Goal: Task Accomplishment & Management: Manage account settings

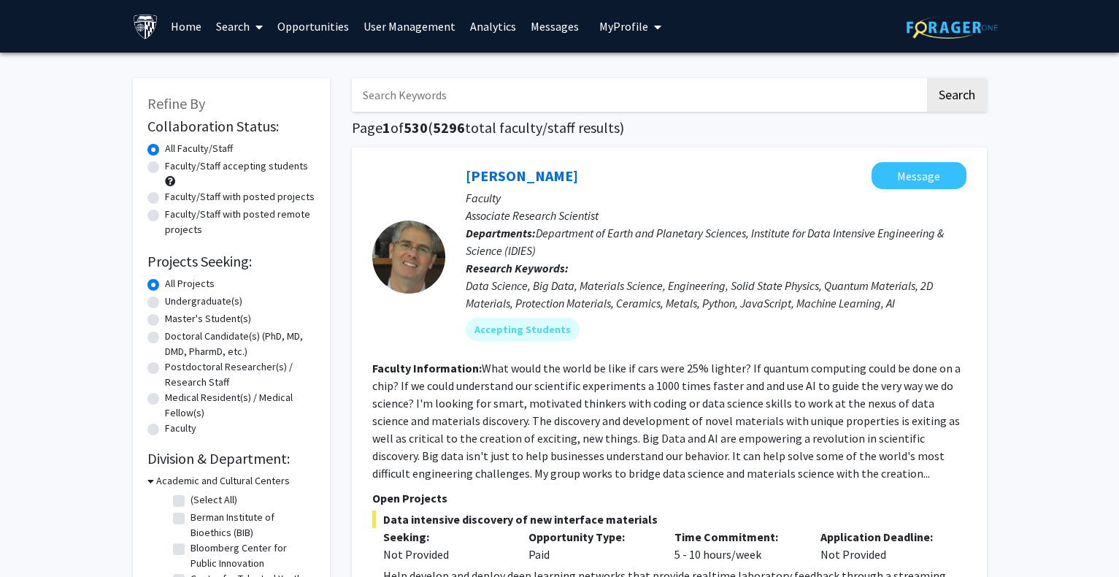
click at [407, 24] on link "User Management" at bounding box center [409, 26] width 107 height 51
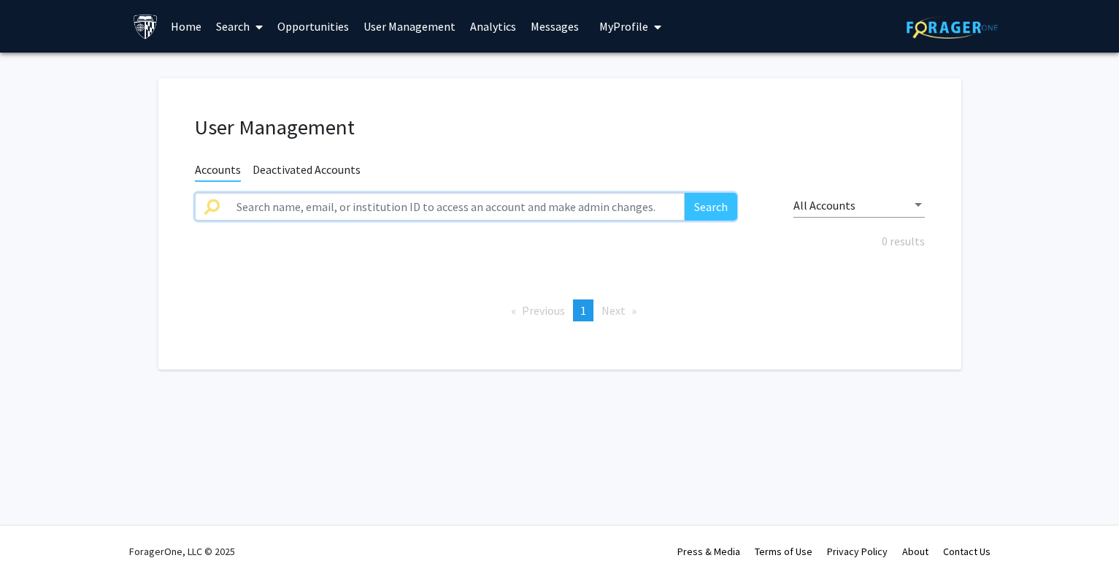
click at [386, 202] on input "text" at bounding box center [457, 207] width 458 height 28
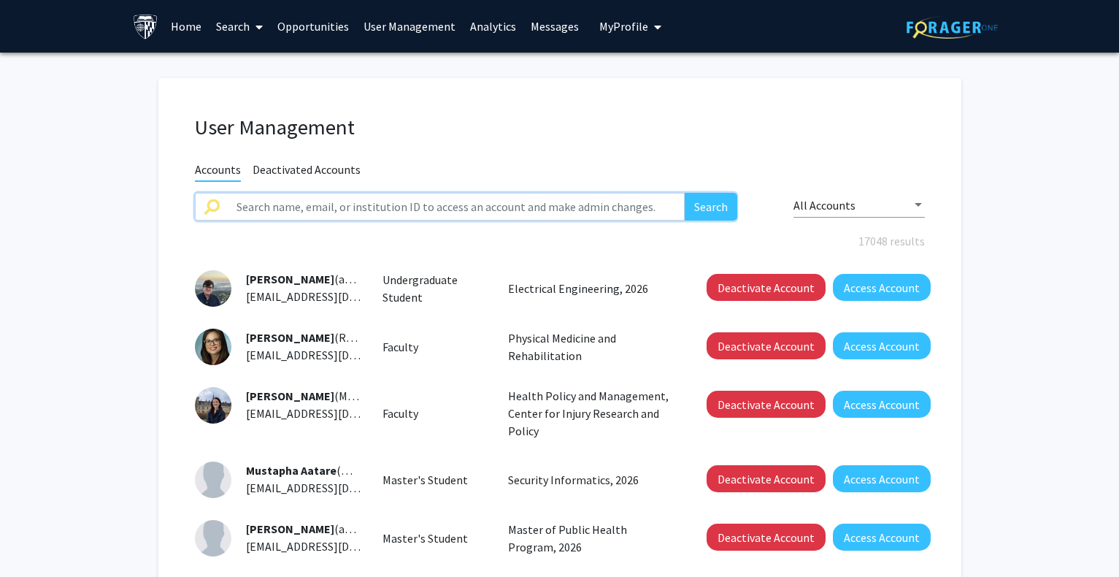
paste input "[PERSON_NAME]"
type input "[PERSON_NAME]"
click at [685, 193] on button "Search" at bounding box center [711, 207] width 53 height 28
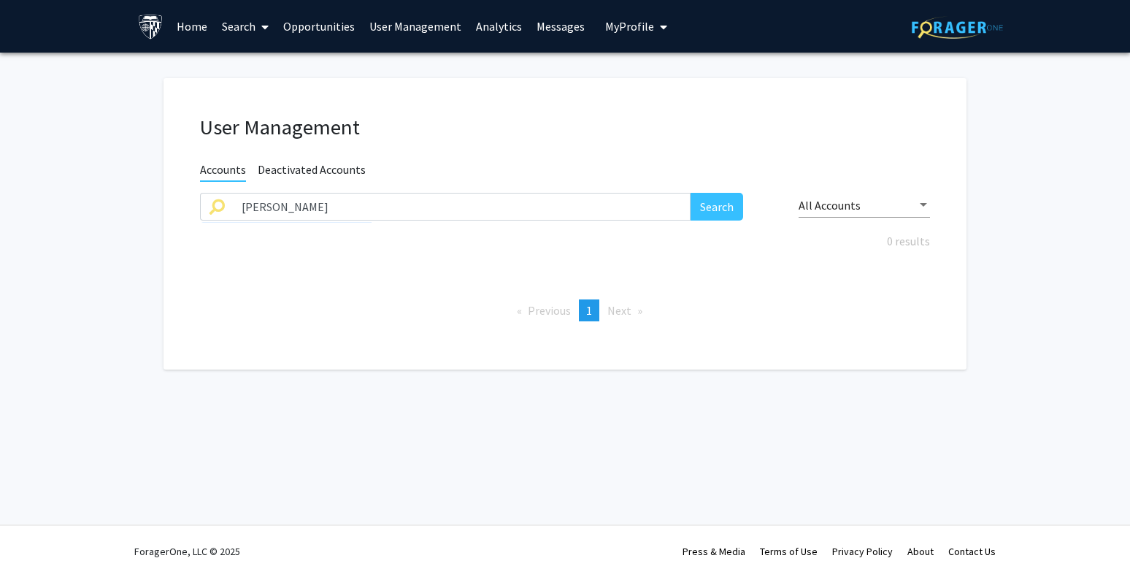
click at [352, 169] on span "Deactivated Accounts" at bounding box center [312, 171] width 108 height 18
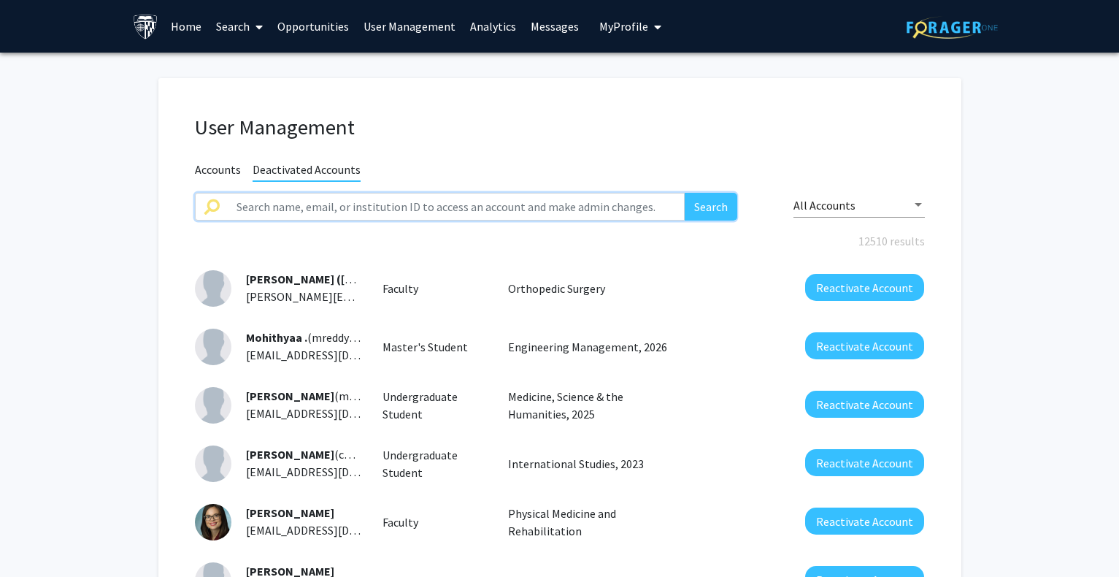
click at [313, 202] on input "text" at bounding box center [457, 207] width 458 height 28
paste input "[PERSON_NAME]"
type input "[PERSON_NAME]"
click at [685, 193] on button "Search" at bounding box center [711, 207] width 53 height 28
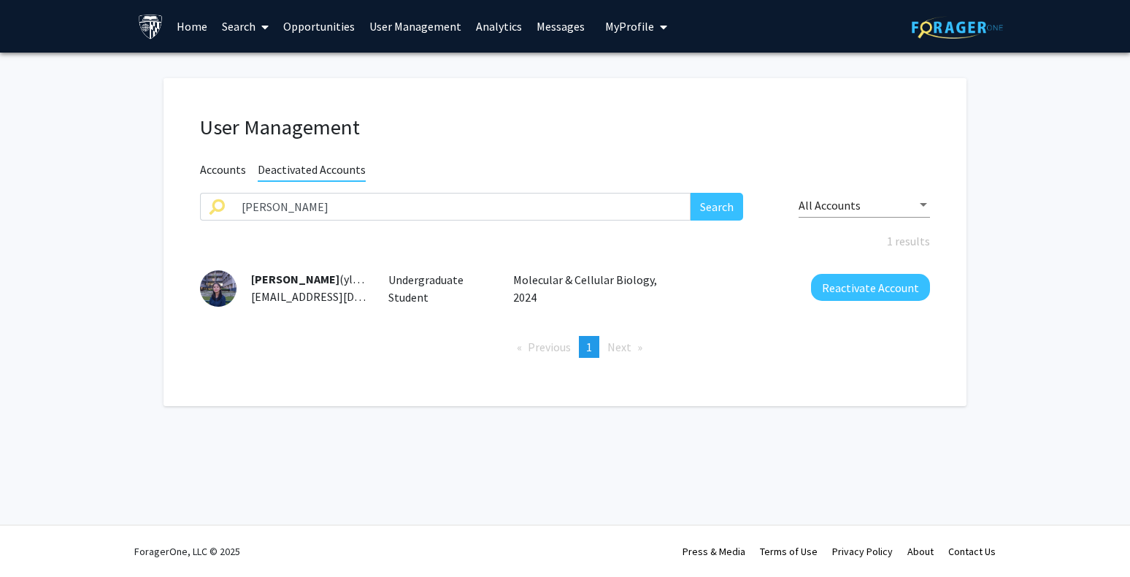
click at [213, 288] on img at bounding box center [218, 288] width 37 height 37
click at [288, 280] on span "[PERSON_NAME]" at bounding box center [295, 279] width 88 height 15
click at [424, 27] on link "User Management" at bounding box center [415, 26] width 107 height 51
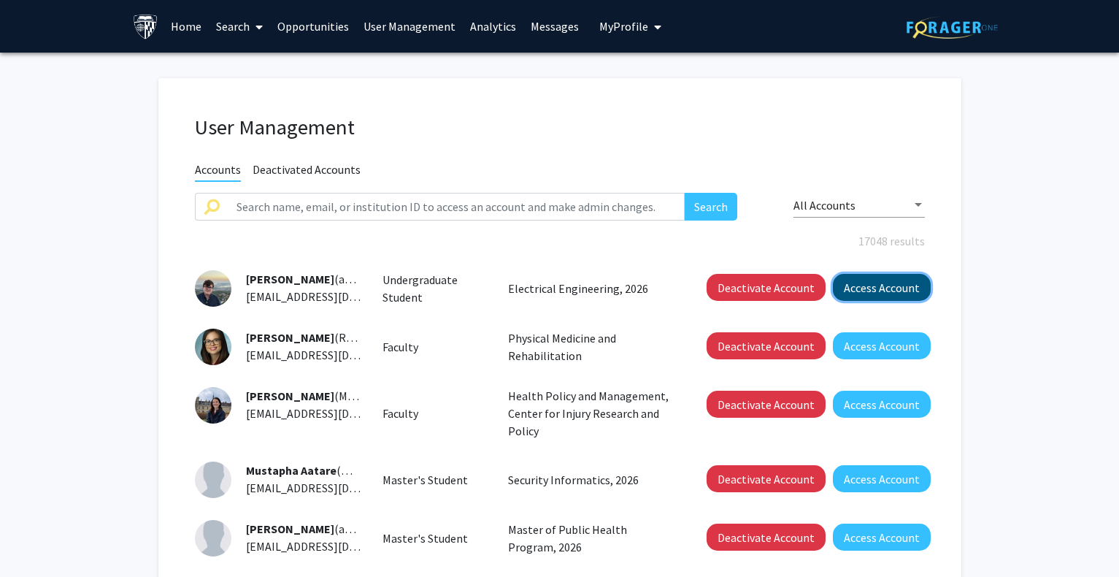
click at [898, 277] on button "Access Account" at bounding box center [882, 287] width 98 height 27
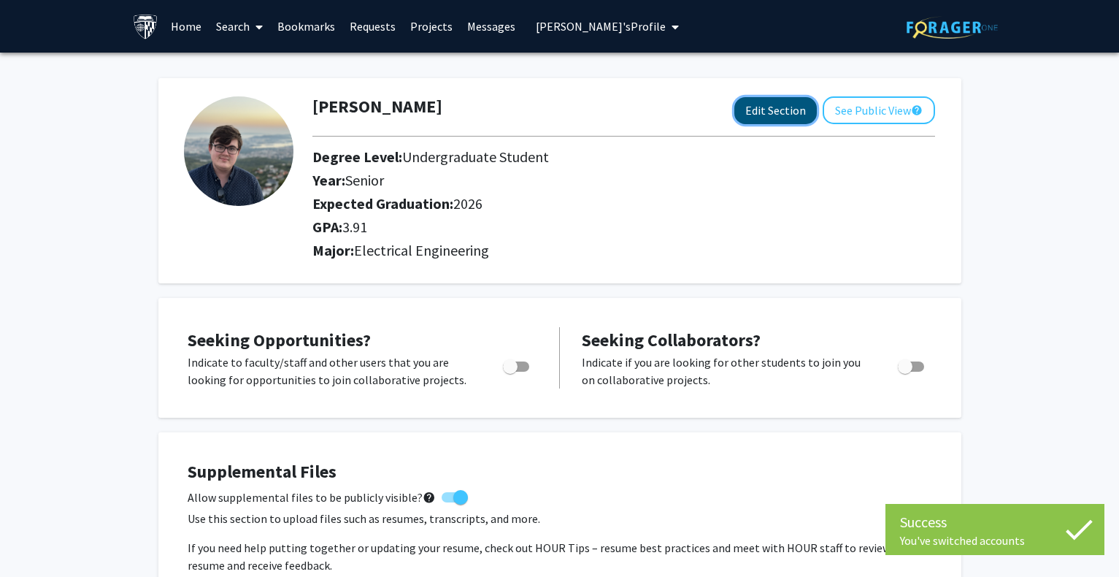
click at [767, 104] on button "Edit Section" at bounding box center [776, 110] width 83 height 27
select select "senior"
select select "2026"
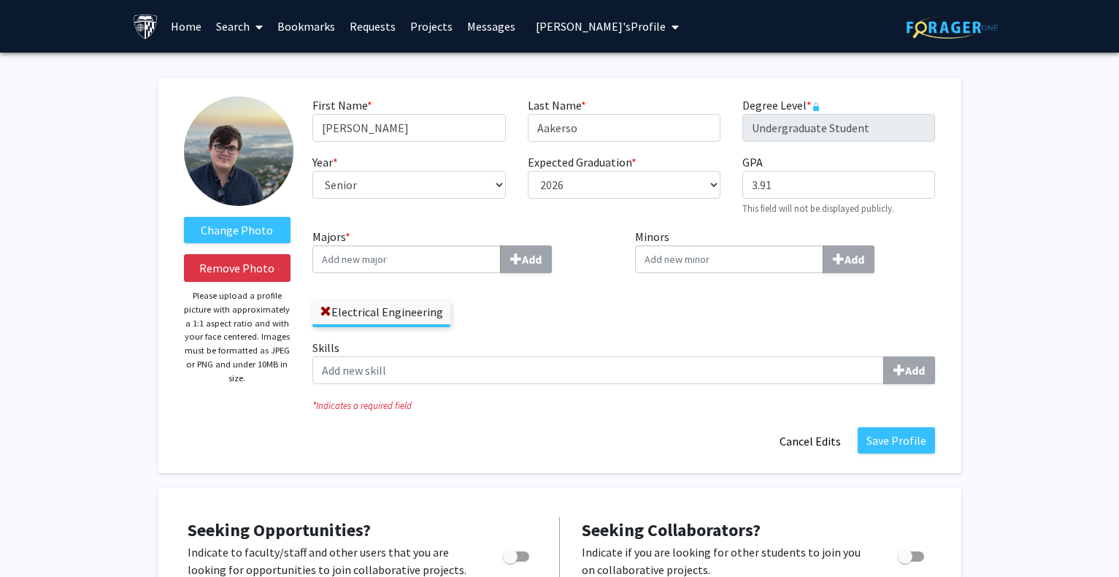
click at [593, 23] on span "[PERSON_NAME]'s Profile" at bounding box center [601, 26] width 130 height 15
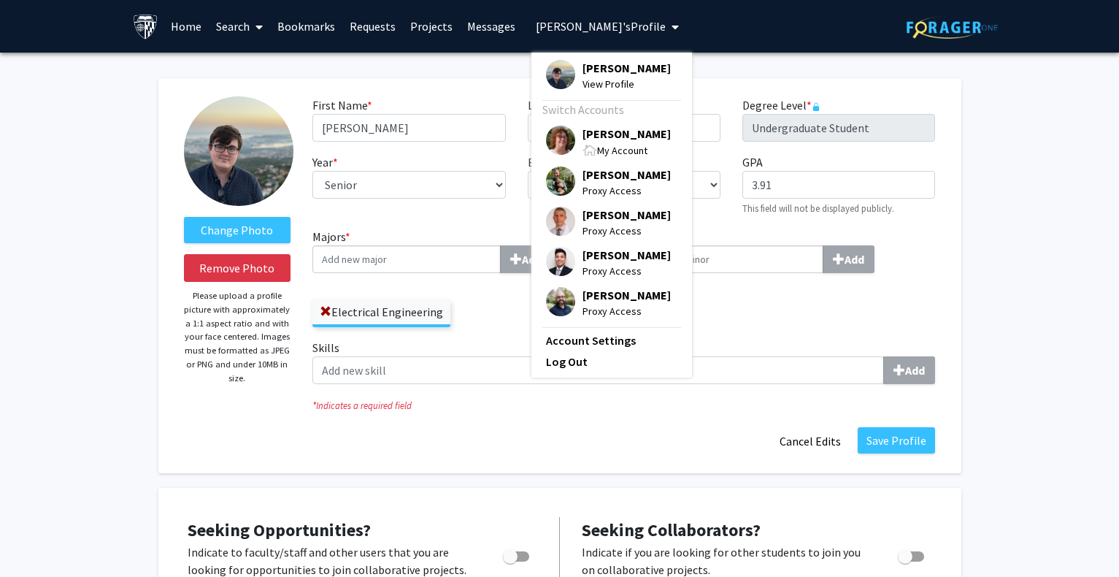
click at [599, 142] on span "[PERSON_NAME]" at bounding box center [627, 134] width 88 height 16
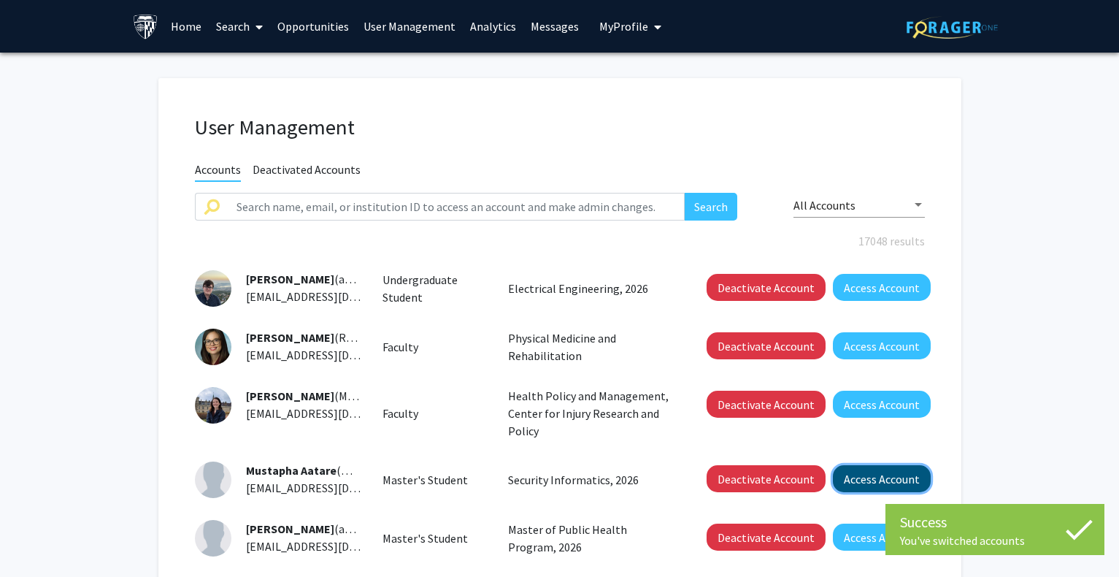
click at [838, 475] on button "Access Account" at bounding box center [882, 478] width 98 height 27
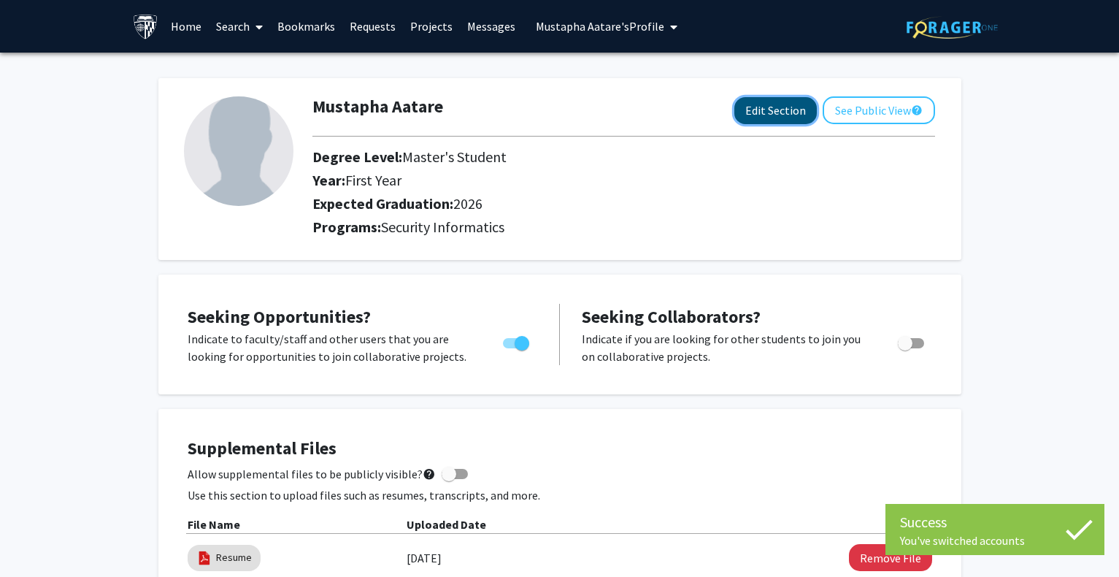
click at [775, 110] on button "Edit Section" at bounding box center [776, 110] width 83 height 27
select select "first_year"
select select "2026"
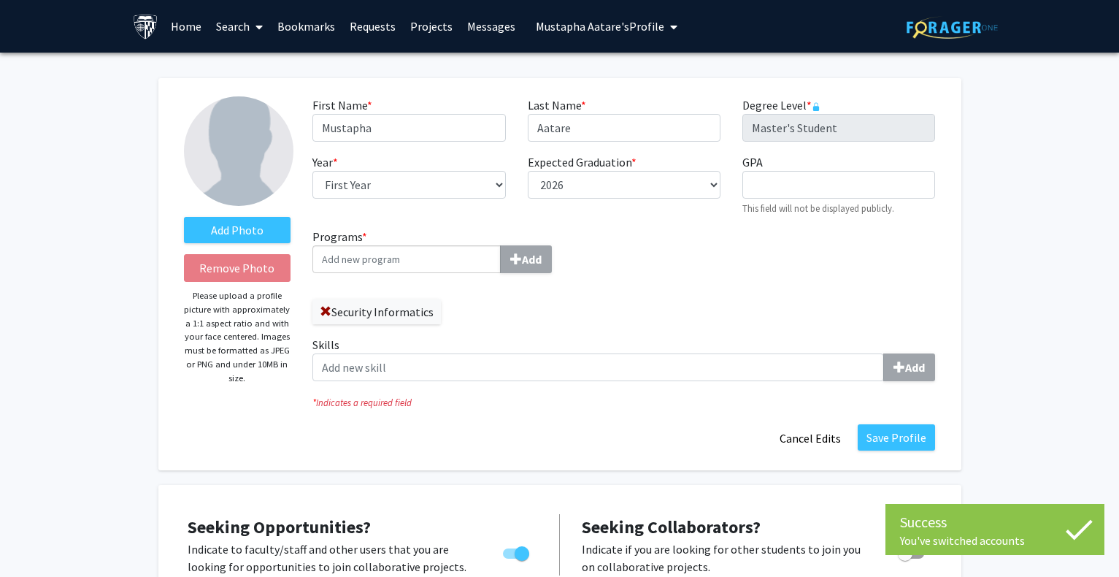
click at [622, 24] on span "[PERSON_NAME]'s Profile" at bounding box center [600, 26] width 129 height 15
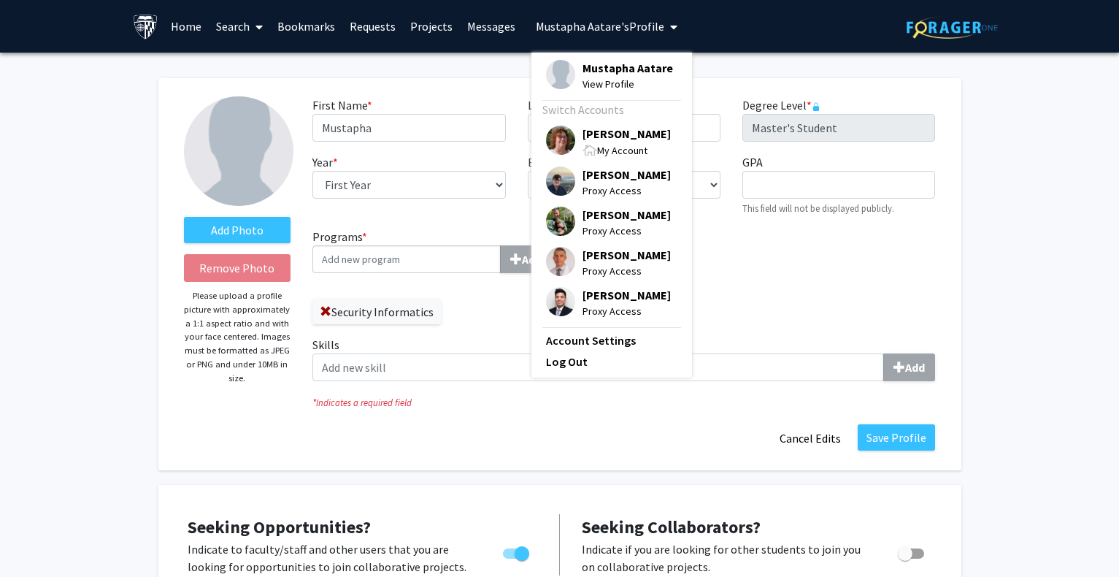
click at [616, 139] on span "[PERSON_NAME]" at bounding box center [627, 134] width 88 height 16
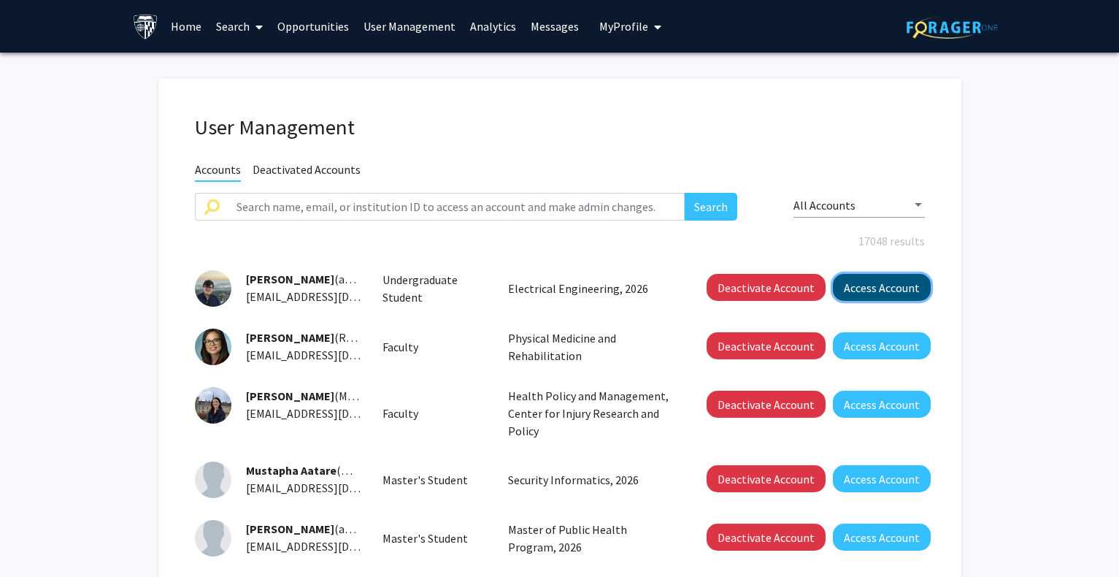
click at [868, 286] on button "Access Account" at bounding box center [882, 287] width 98 height 27
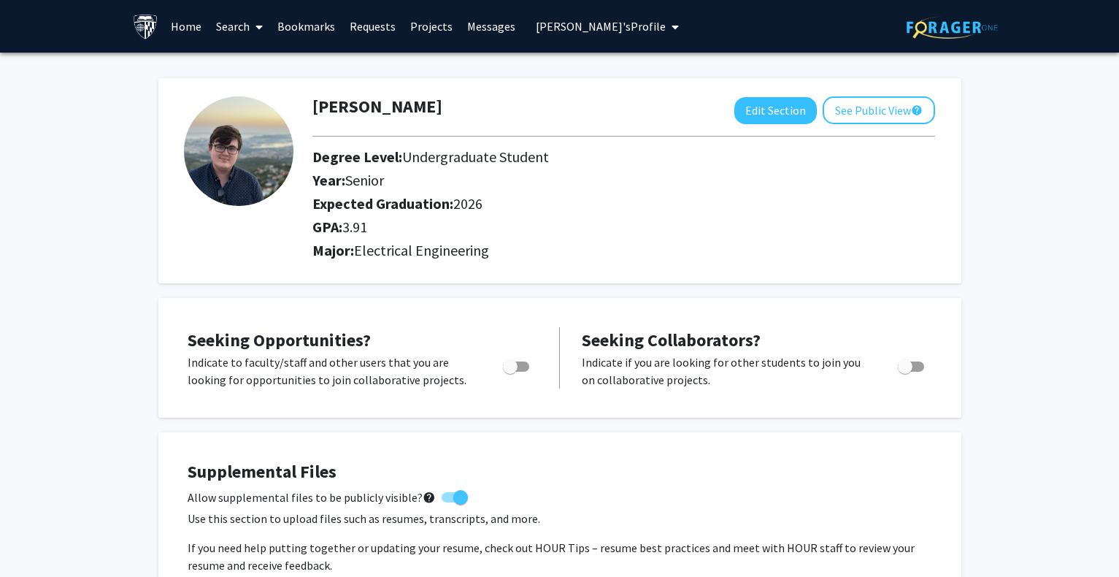
click at [619, 35] on button "[PERSON_NAME]'s Profile" at bounding box center [608, 26] width 152 height 53
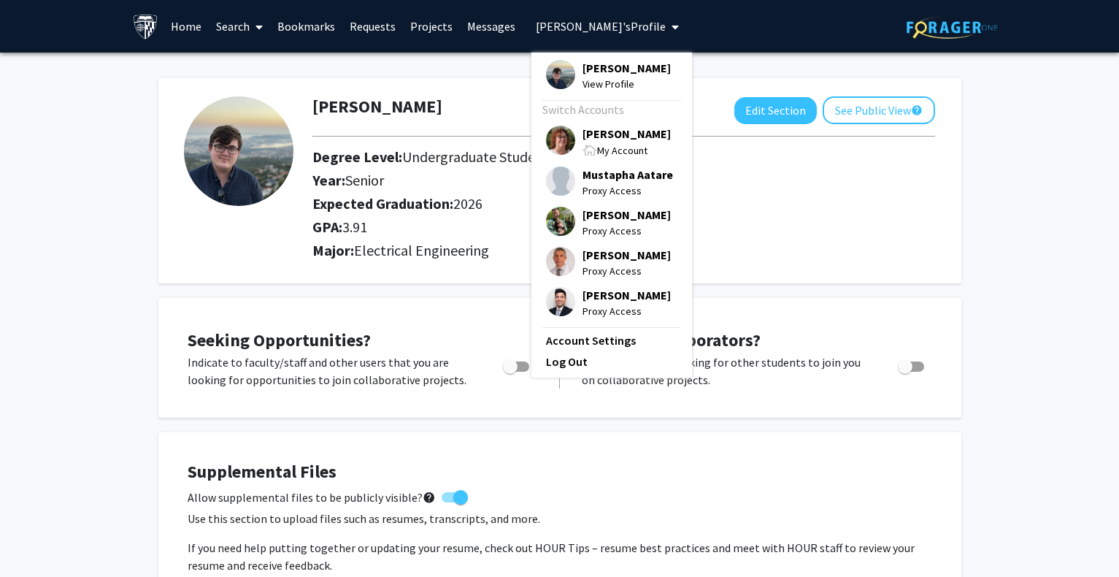
click at [602, 142] on span "[PERSON_NAME]" at bounding box center [627, 134] width 88 height 16
